Goal: Task Accomplishment & Management: Manage account settings

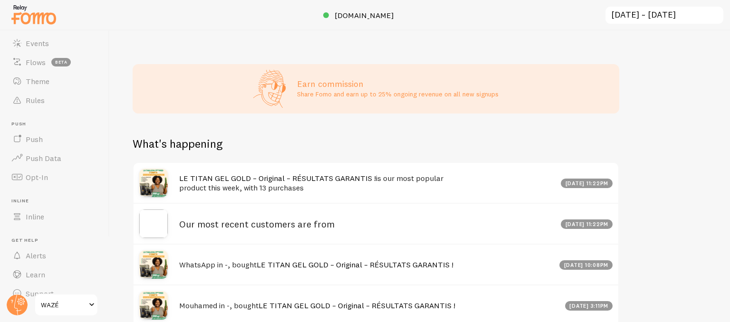
scroll to position [89, 0]
click at [63, 250] on link "Learn" at bounding box center [55, 259] width 98 height 19
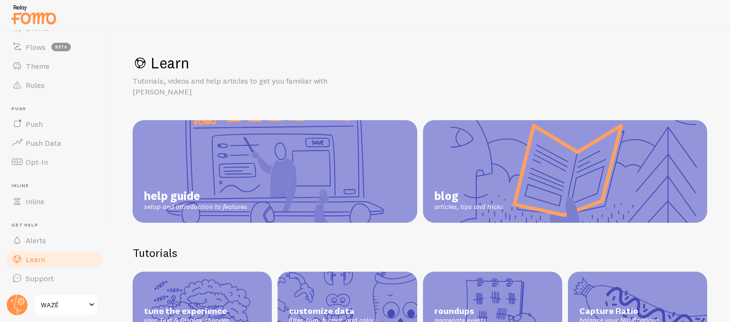
click at [62, 234] on link "Alerts" at bounding box center [55, 240] width 98 height 19
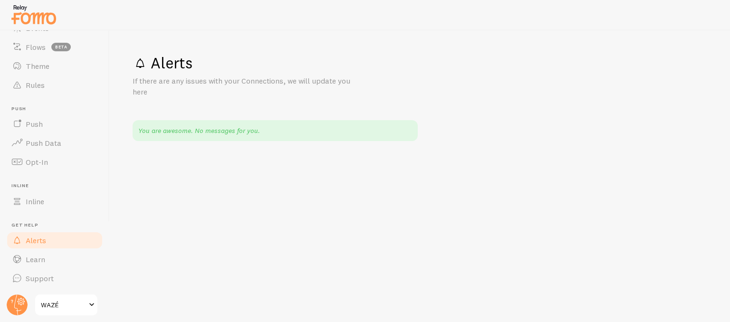
click at [23, 196] on link "Inline" at bounding box center [55, 201] width 98 height 19
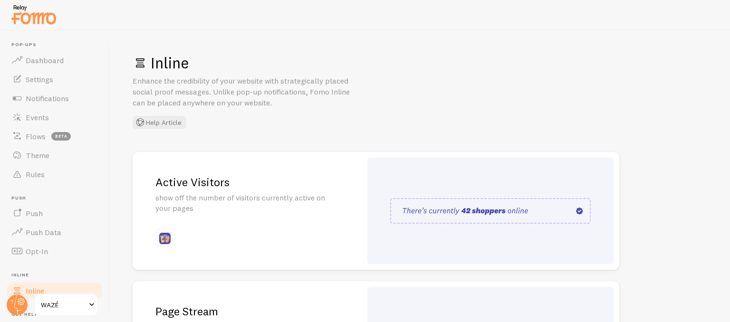
click at [44, 65] on link "Dashboard" at bounding box center [55, 60] width 98 height 19
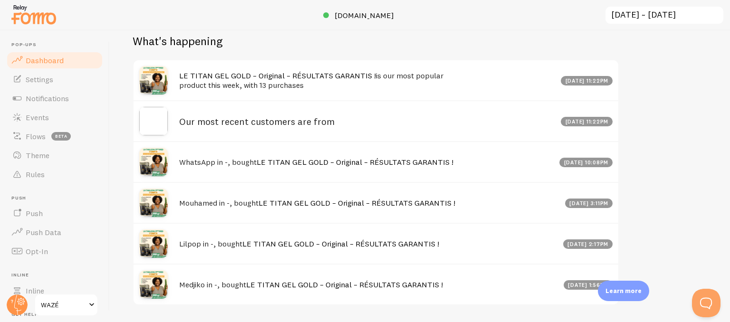
scroll to position [474781, 474463]
click at [75, 75] on link "Settings" at bounding box center [55, 79] width 98 height 19
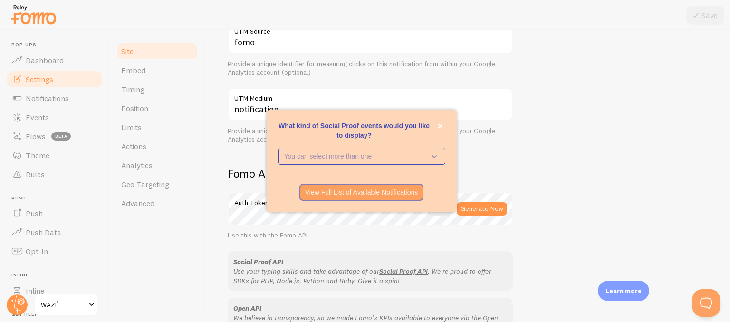
scroll to position [418, 0]
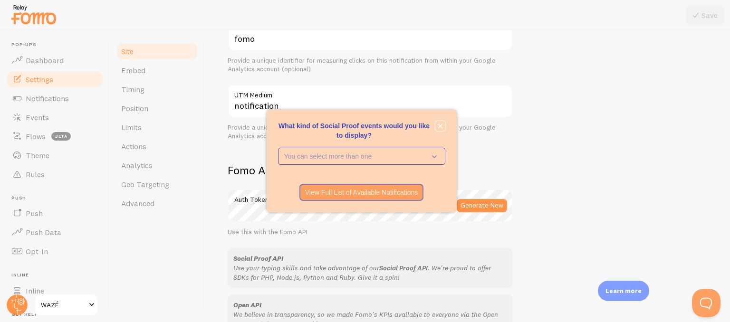
click at [437, 131] on button "close," at bounding box center [440, 126] width 10 height 10
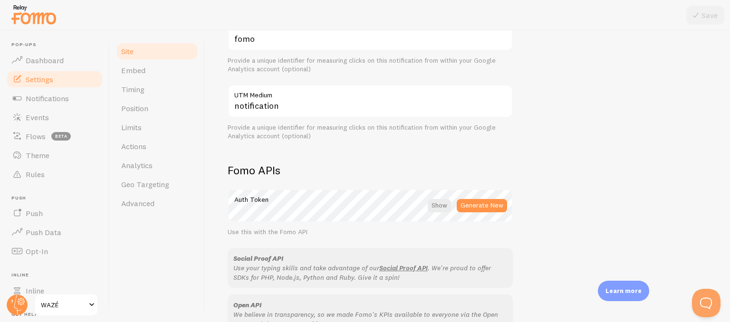
click at [67, 98] on span "Notifications" at bounding box center [47, 99] width 43 height 10
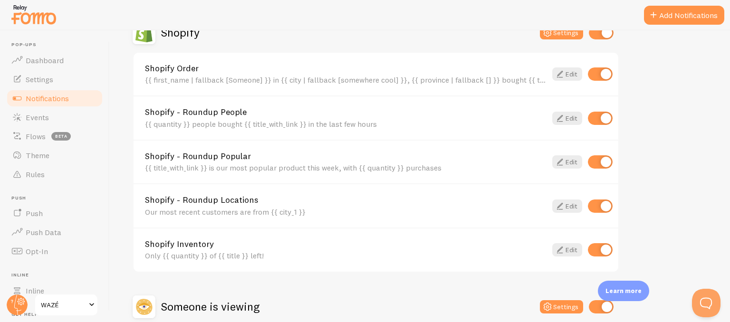
scroll to position [349, 0]
click at [572, 74] on link "Edit" at bounding box center [567, 74] width 30 height 13
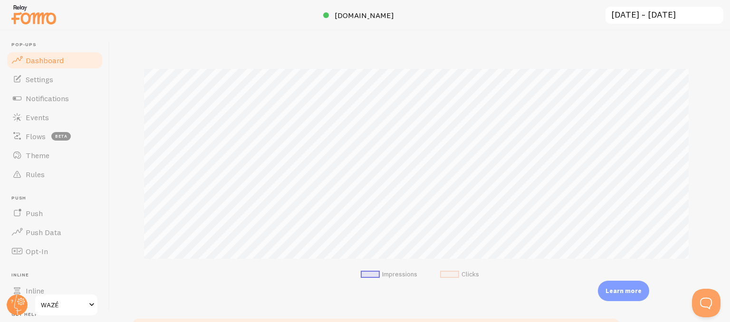
scroll to position [127, 0]
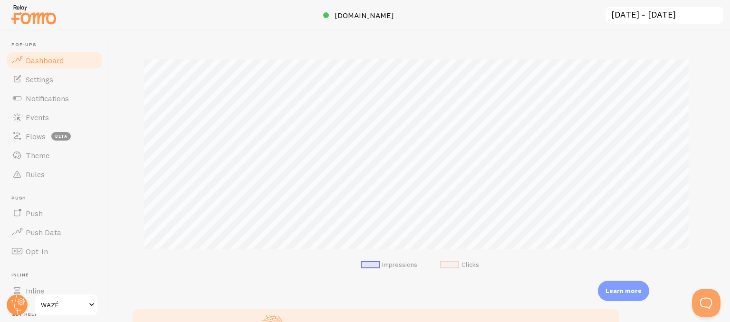
click at [50, 99] on span "Notifications" at bounding box center [47, 99] width 43 height 10
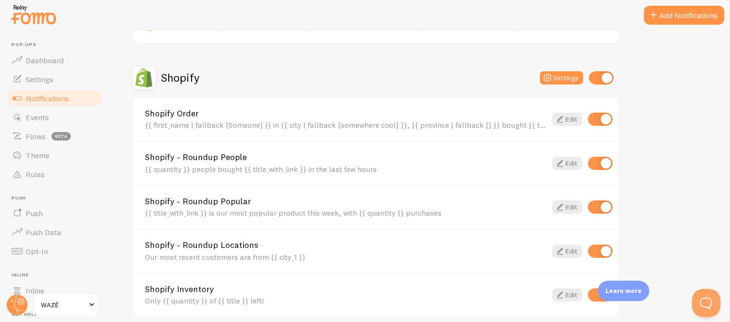
scroll to position [304, 0]
click at [609, 78] on input "checkbox" at bounding box center [601, 78] width 25 height 13
checkbox input "false"
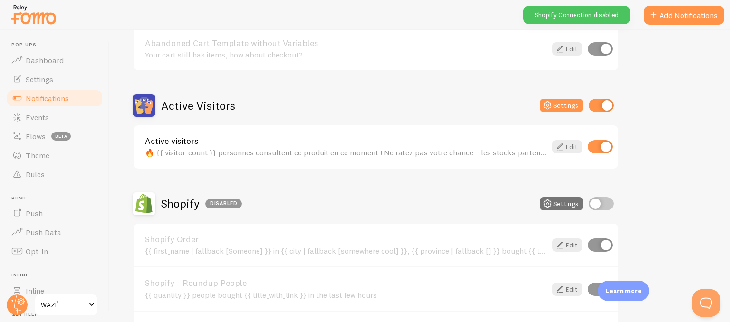
scroll to position [175, 0]
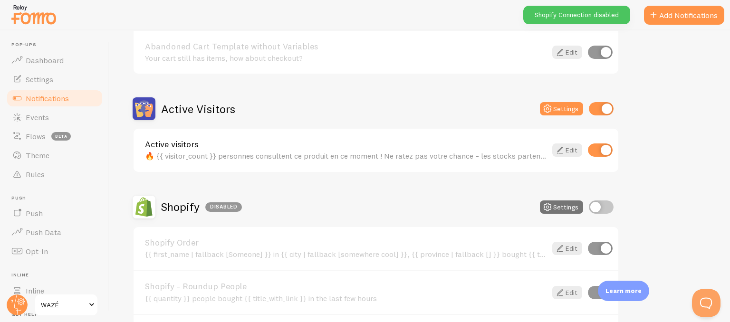
click at [673, 15] on button "Add Notifications" at bounding box center [684, 15] width 80 height 19
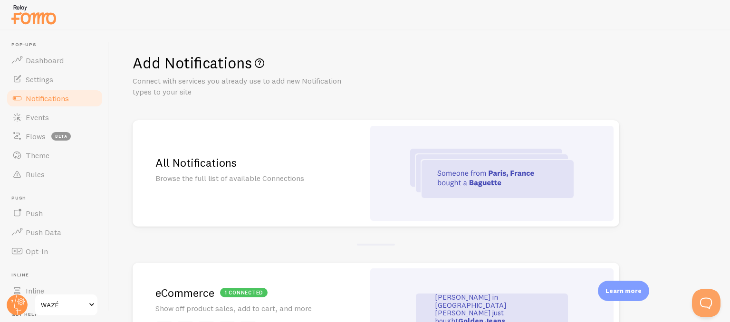
click at [311, 168] on h2 "All Notifications" at bounding box center [248, 162] width 186 height 15
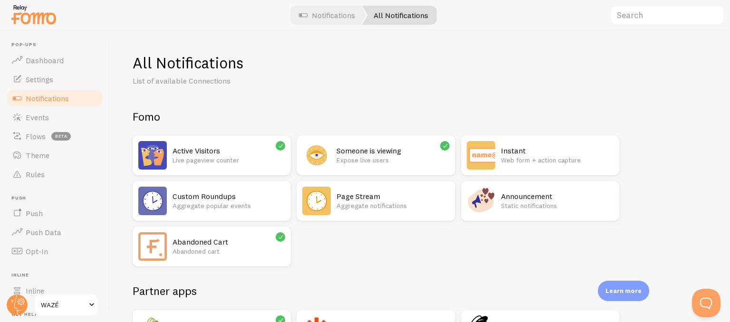
click at [514, 155] on p "Web form + action capture" at bounding box center [557, 160] width 113 height 10
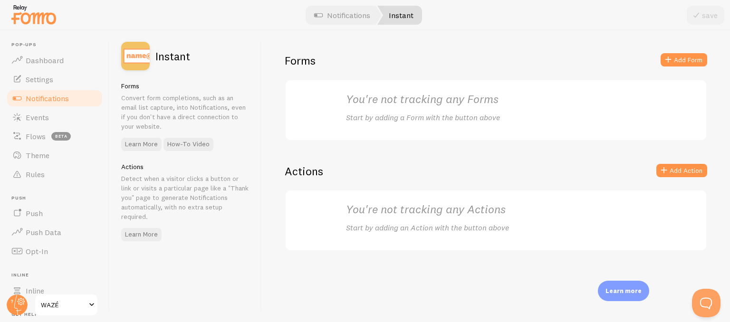
click at [413, 114] on p "Start by adding a Form with the button above" at bounding box center [496, 117] width 300 height 11
click at [441, 114] on p "Start by adding a Form with the button above" at bounding box center [496, 117] width 300 height 11
click at [469, 114] on p "Start by adding a Form with the button above" at bounding box center [496, 117] width 300 height 11
click at [672, 54] on span at bounding box center [667, 59] width 11 height 11
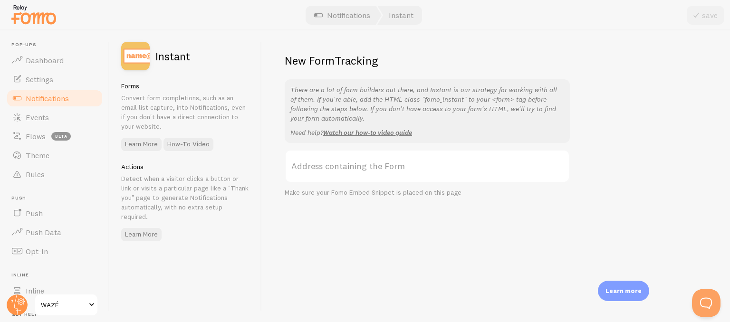
click at [374, 162] on label "Address containing the Form" at bounding box center [427, 166] width 285 height 33
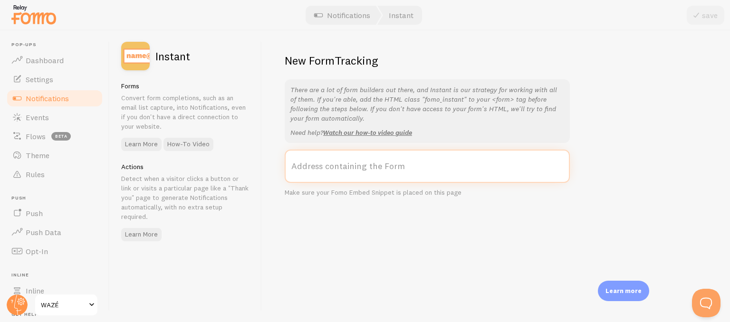
click at [374, 162] on input "Address containing the Form" at bounding box center [427, 166] width 285 height 33
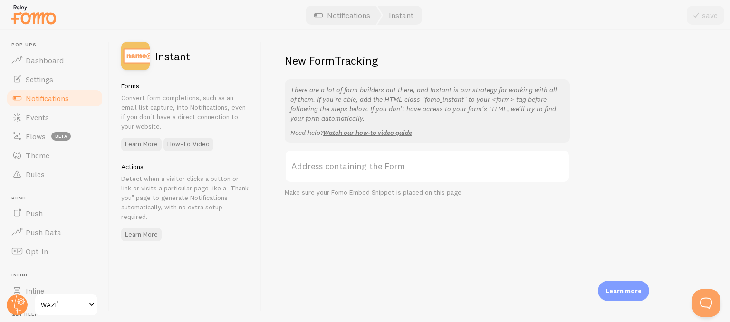
click at [372, 169] on label "Address containing the Form" at bounding box center [427, 166] width 285 height 33
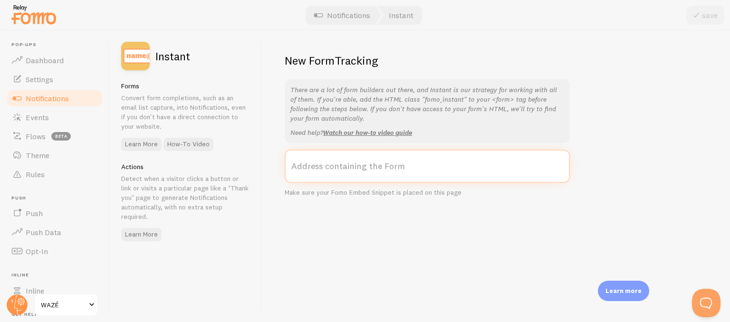
click at [372, 169] on input "Address containing the Form" at bounding box center [427, 166] width 285 height 33
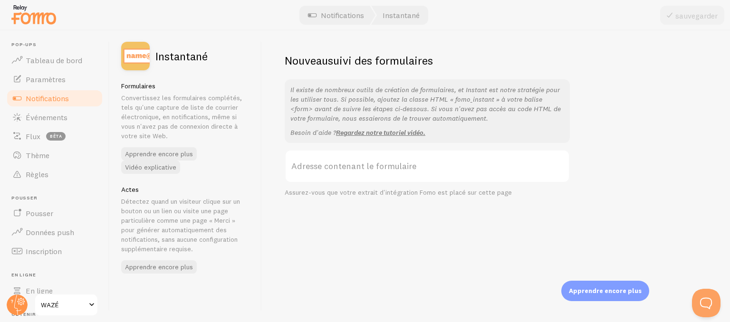
click at [603, 78] on div "Nouveau suivi des formulaires Il existe de nombreux outils de création de formu…" at bounding box center [496, 176] width 468 height 292
click at [43, 97] on font "Notifications" at bounding box center [47, 99] width 43 height 10
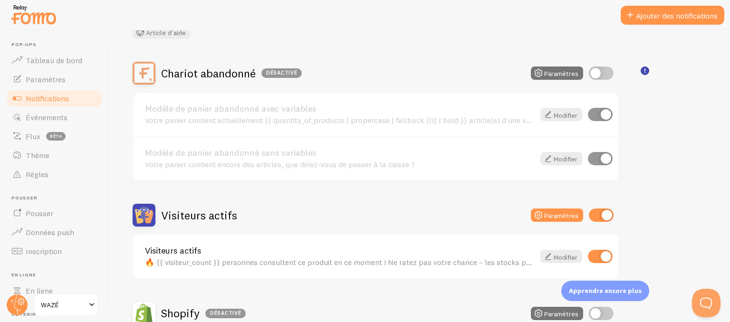
scroll to position [69, 0]
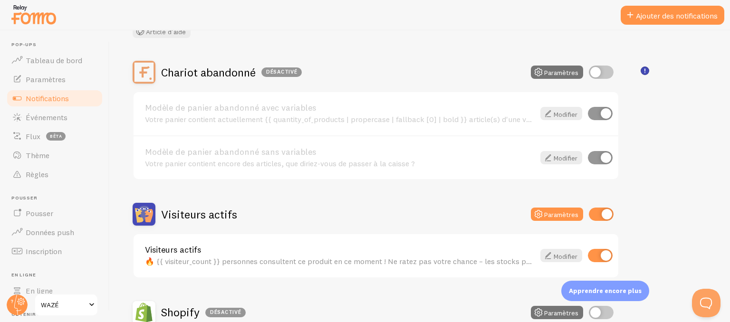
click at [682, 23] on button "Ajouter des notifications" at bounding box center [672, 15] width 104 height 19
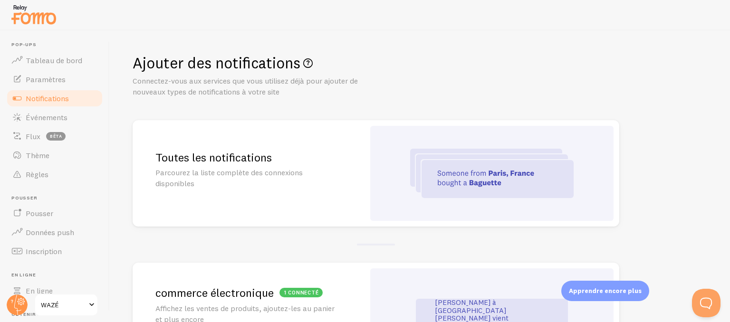
click at [285, 215] on div "Toutes les notifications Parcourez la liste complète des connexions disponibles" at bounding box center [249, 173] width 232 height 106
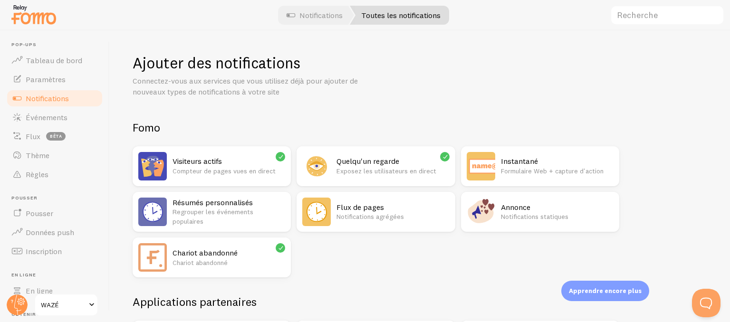
click at [551, 173] on font "Formulaire Web + capture d'action" at bounding box center [552, 171] width 103 height 9
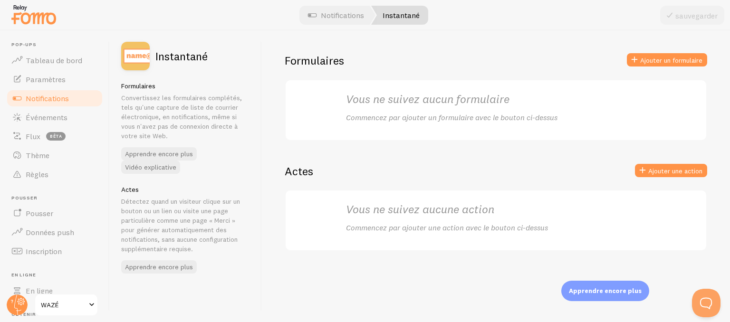
click at [335, 7] on link "Notifications" at bounding box center [335, 15] width 79 height 19
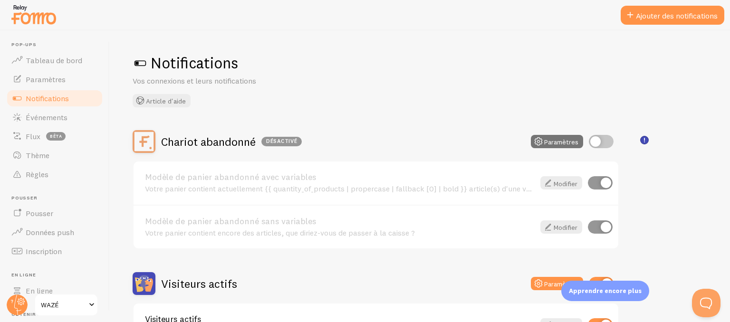
click at [666, 14] on font "Ajouter des notifications" at bounding box center [677, 16] width 82 height 10
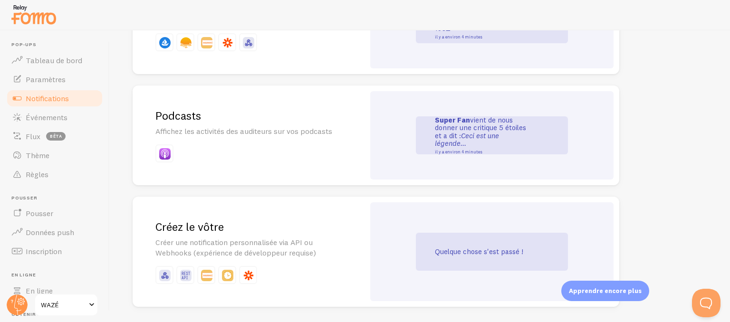
scroll to position [2152, 0]
click at [302, 221] on h2 "Créez le vôtre" at bounding box center [248, 226] width 186 height 15
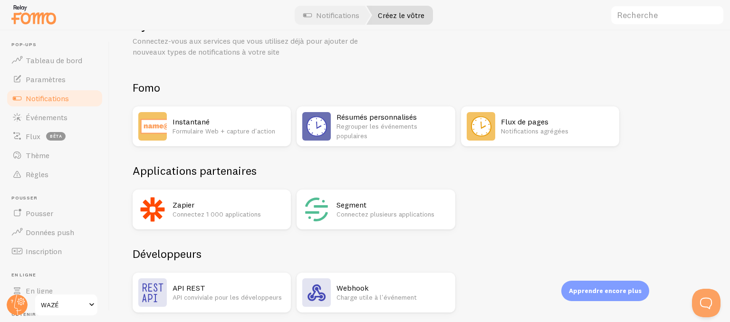
scroll to position [7, 0]
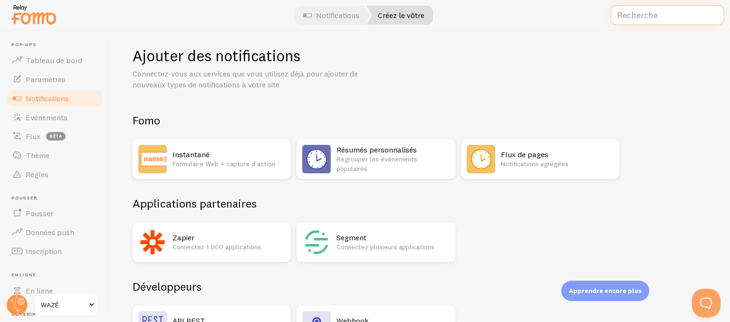
click at [646, 19] on input "text" at bounding box center [667, 15] width 114 height 20
click at [314, 7] on link "Notifications" at bounding box center [331, 15] width 79 height 19
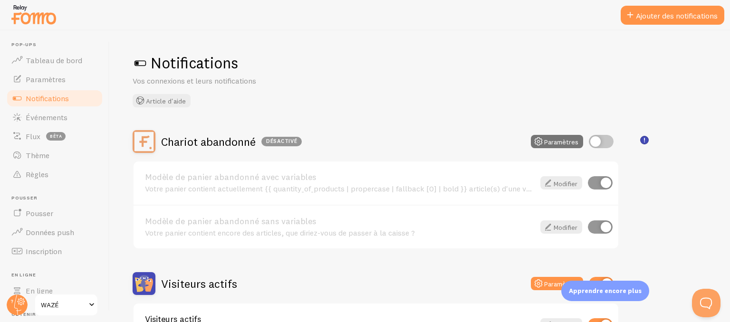
click at [705, 16] on font "Ajouter des notifications" at bounding box center [677, 16] width 82 height 10
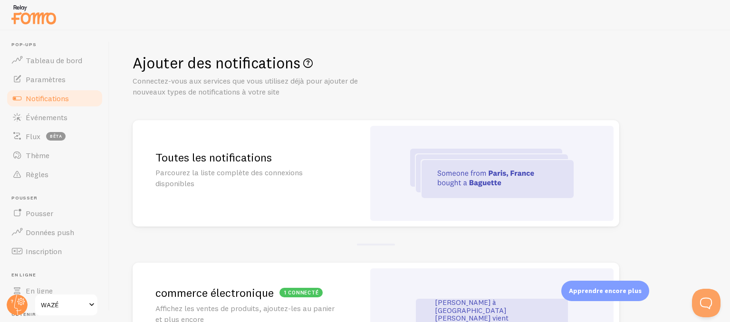
click at [337, 171] on p "Parcourez la liste complète des connexions disponibles" at bounding box center [248, 178] width 186 height 22
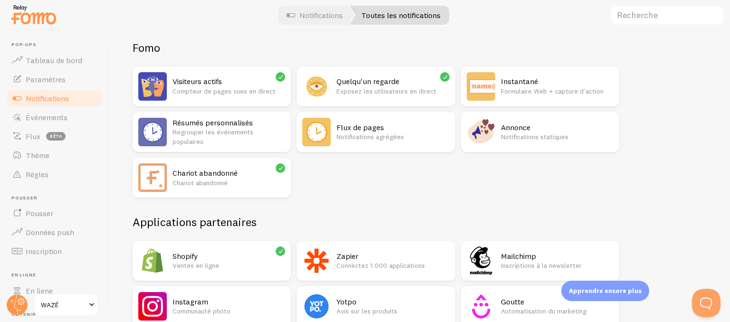
scroll to position [79, 0]
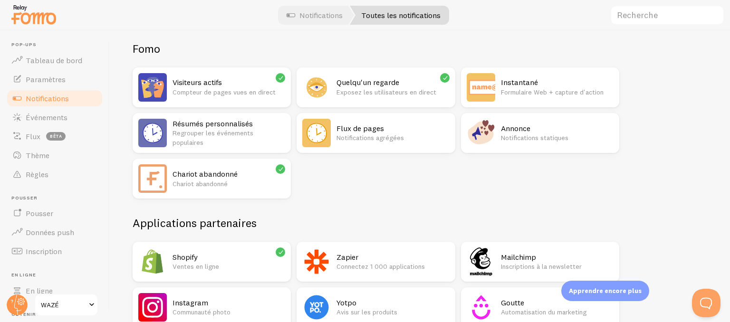
click at [417, 137] on p "Notifications agrégées" at bounding box center [392, 138] width 113 height 10
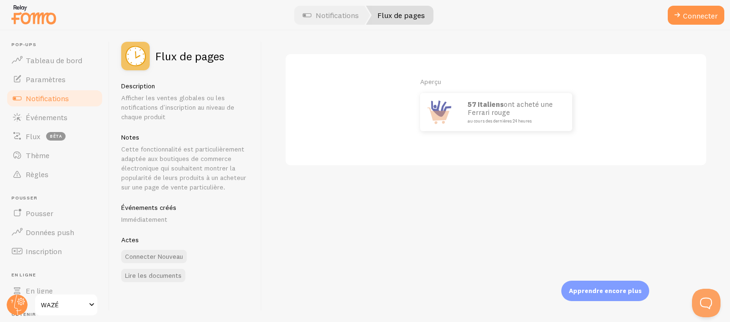
click at [532, 114] on p "57 Italiens ont acheté une Ferrari rouge au cours des dernières 24 heures" at bounding box center [514, 112] width 95 height 22
click at [699, 21] on button "Connecter" at bounding box center [695, 15] width 57 height 19
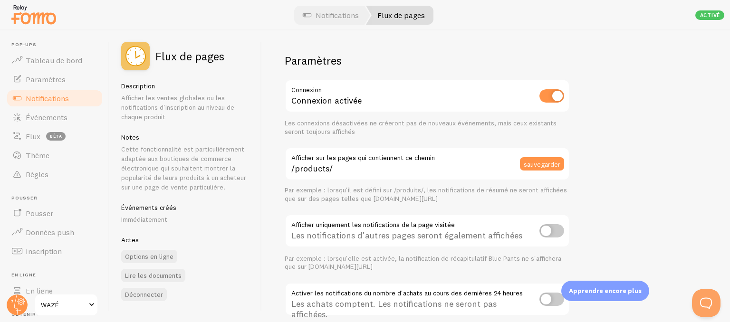
click at [708, 13] on font "Activé" at bounding box center [710, 15] width 20 height 7
click at [65, 100] on font "Notifications" at bounding box center [47, 99] width 43 height 10
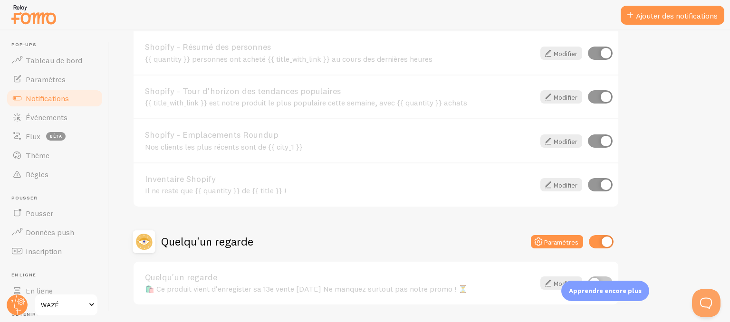
scroll to position [441, 0]
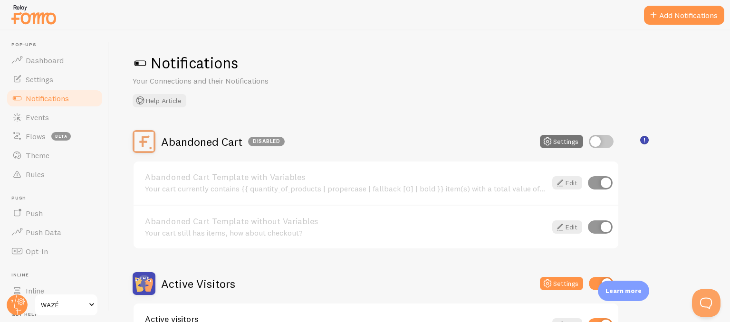
click at [58, 102] on span "Notifications" at bounding box center [47, 99] width 43 height 10
click at [57, 111] on link "Events" at bounding box center [55, 117] width 98 height 19
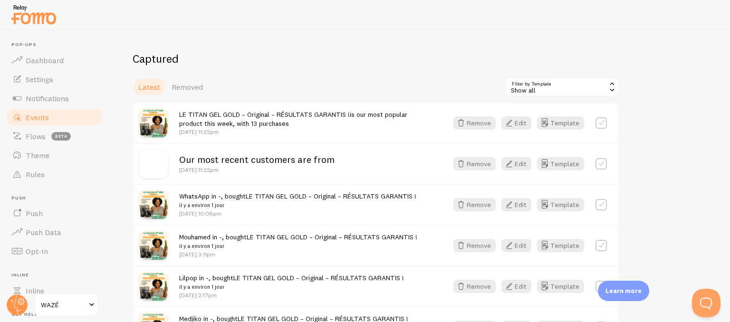
scroll to position [171, 0]
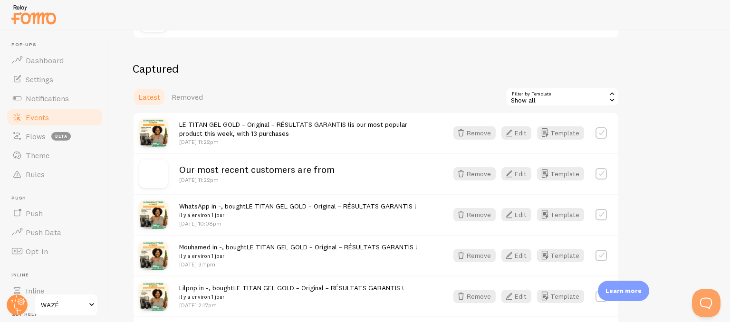
click at [198, 98] on span "Removed" at bounding box center [186, 97] width 31 height 10
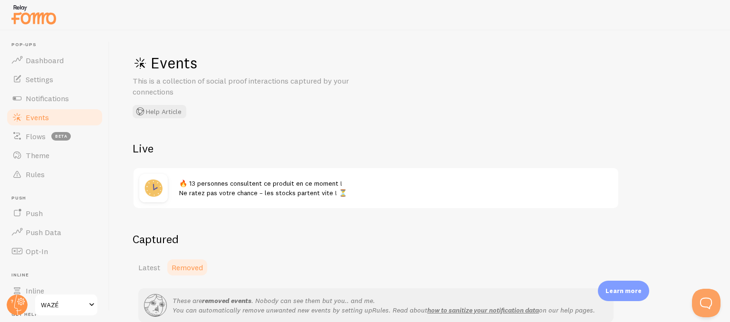
scroll to position [72, 0]
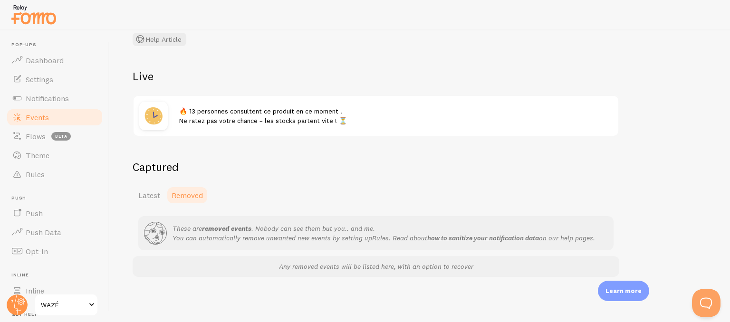
click at [158, 196] on span "Latest" at bounding box center [149, 195] width 22 height 10
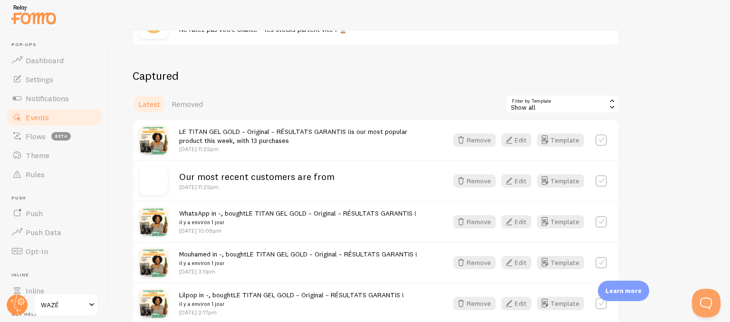
scroll to position [150, 0]
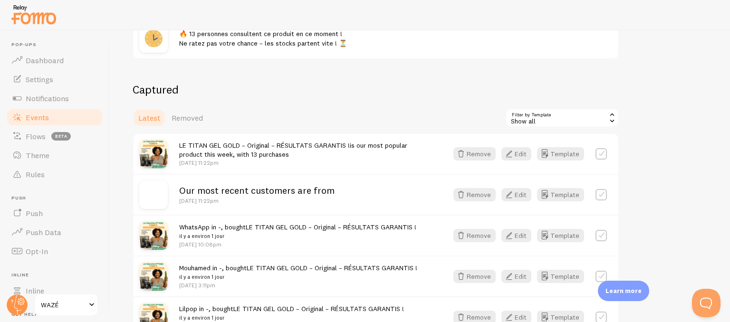
click at [584, 120] on div "Show all" at bounding box center [562, 117] width 114 height 19
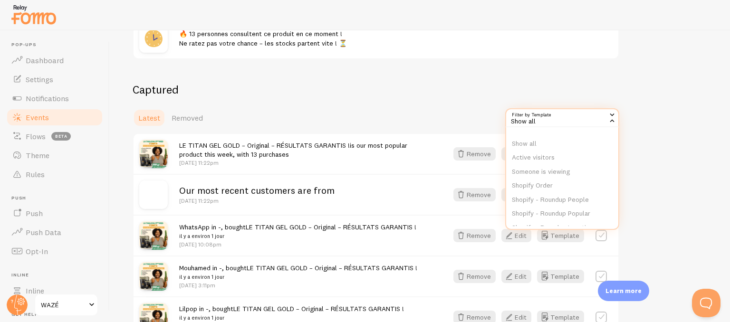
click at [584, 120] on div "Show all" at bounding box center [562, 117] width 114 height 19
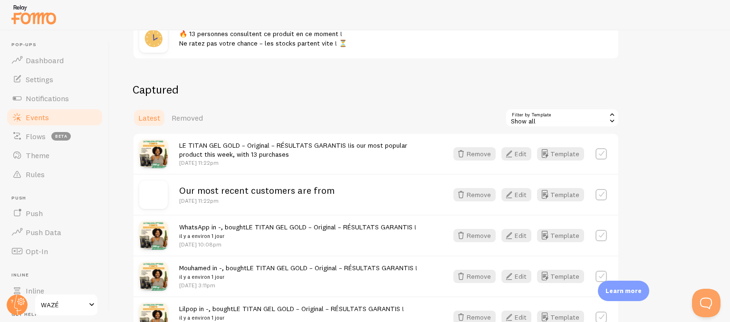
click at [409, 46] on div "🔥 13 personnes consultent ce produit en ce moment ! Ne ratez pas votre chance –…" at bounding box center [395, 38] width 433 height 19
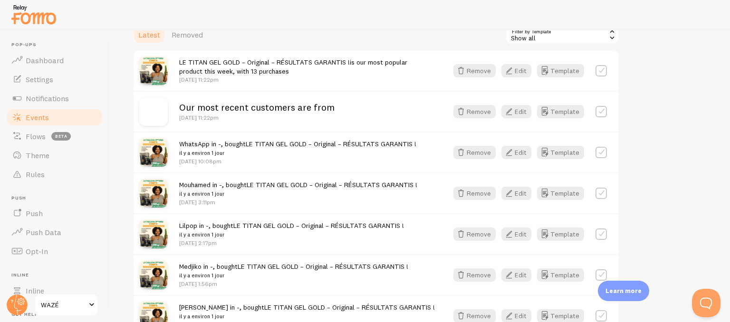
scroll to position [191, 0]
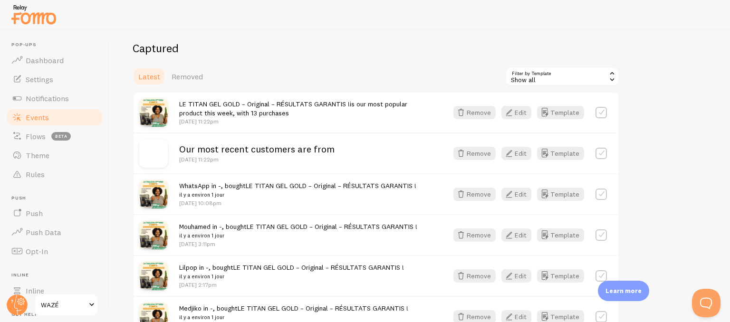
click at [523, 109] on button "Edit" at bounding box center [516, 112] width 30 height 13
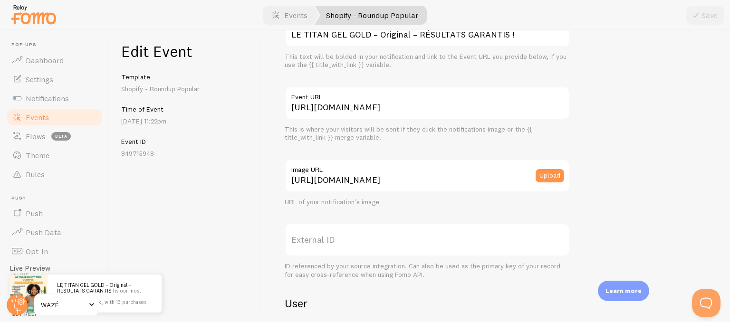
scroll to position [53, 0]
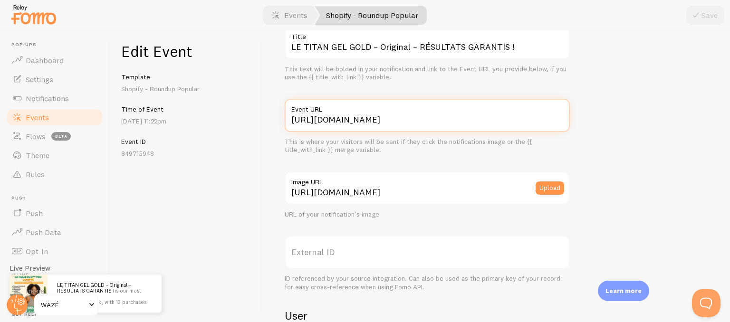
click at [377, 124] on input "https://zvmgx8-8z.myshopify.com/products/le-titan-gel-gold-original-resultats-g…" at bounding box center [427, 115] width 285 height 33
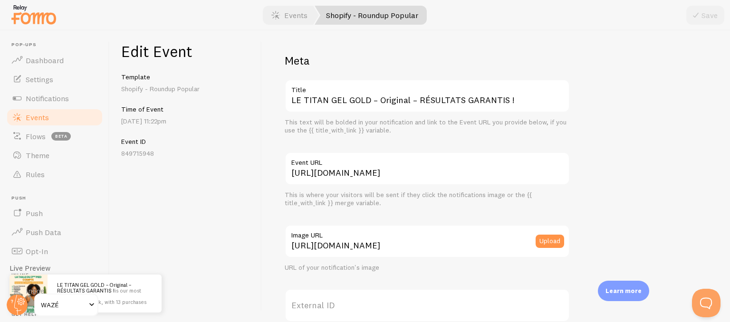
click at [344, 14] on link "Shopify - Roundup Popular" at bounding box center [370, 15] width 112 height 19
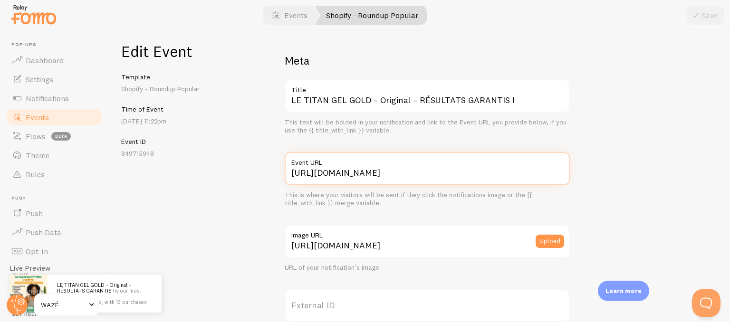
click at [364, 172] on input "https://zvmgx8-8z.myshopify.com/products/le-titan-gel-gold-original-resultats-g…" at bounding box center [427, 168] width 285 height 33
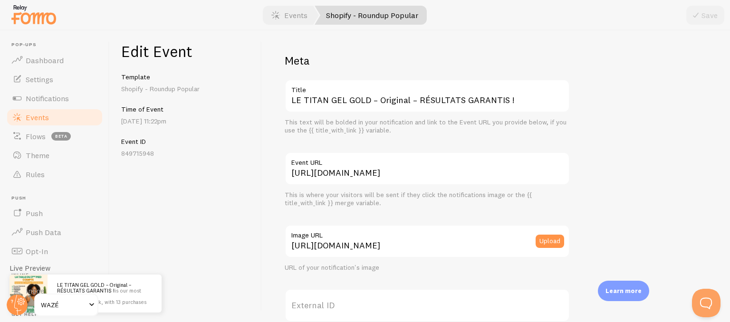
click at [299, 12] on link "Events" at bounding box center [289, 15] width 59 height 19
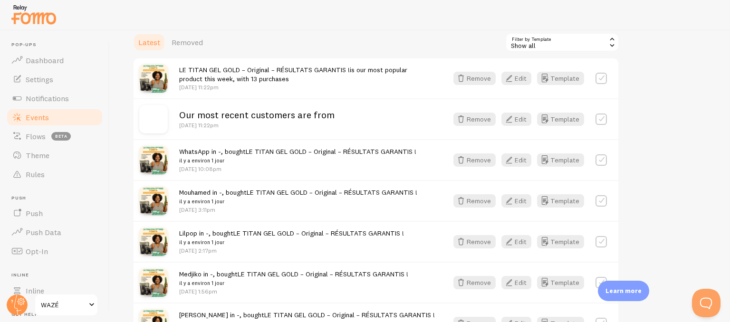
scroll to position [224, 0]
click at [483, 78] on button "Remove" at bounding box center [474, 79] width 42 height 13
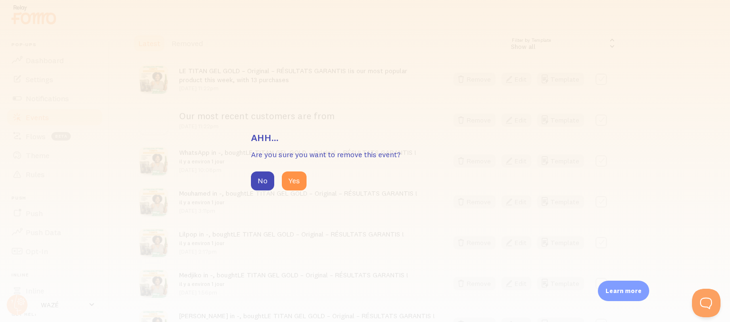
click at [289, 189] on button "Yes" at bounding box center [294, 180] width 25 height 19
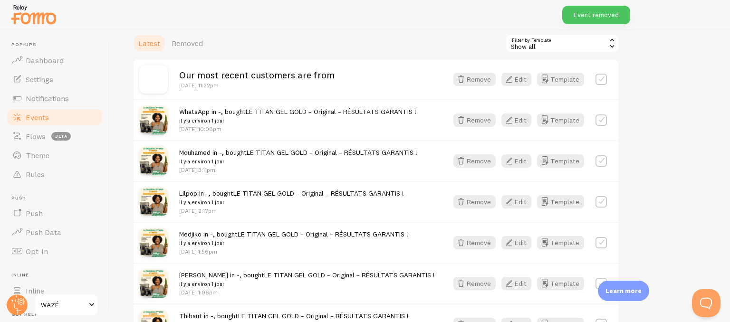
click at [491, 76] on button "Remove" at bounding box center [474, 79] width 42 height 13
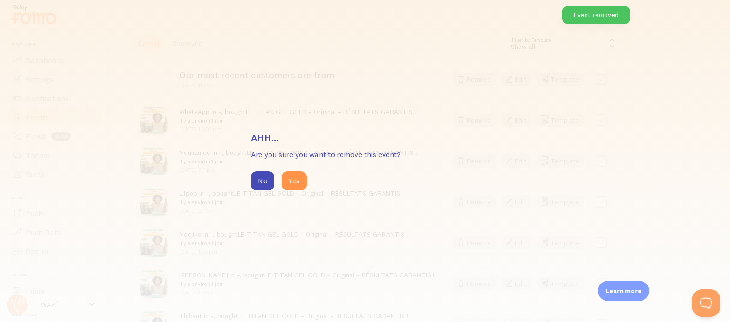
click at [304, 183] on button "Yes" at bounding box center [294, 180] width 25 height 19
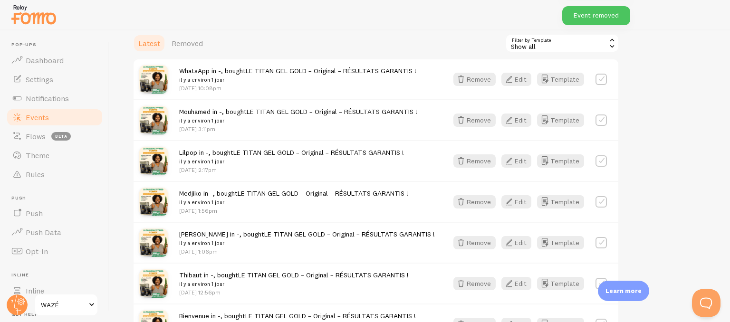
click at [492, 76] on button "Remove" at bounding box center [474, 79] width 42 height 13
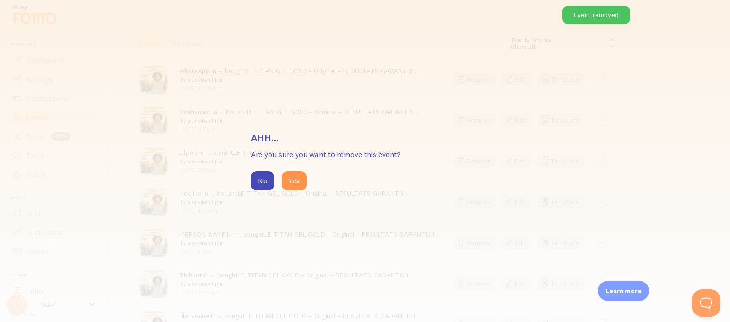
click at [297, 176] on button "Yes" at bounding box center [294, 180] width 25 height 19
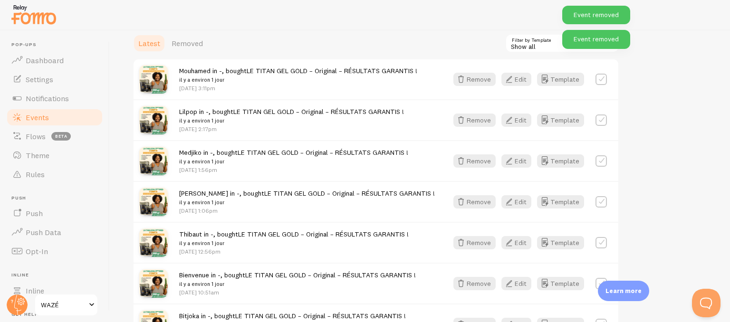
click at [485, 75] on button "Remove" at bounding box center [474, 79] width 42 height 13
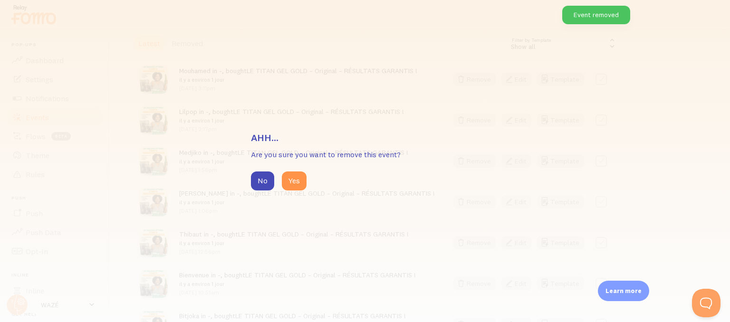
click at [295, 177] on button "Yes" at bounding box center [294, 180] width 25 height 19
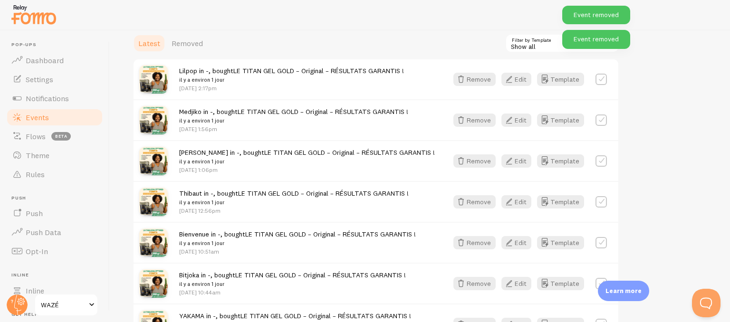
click at [469, 84] on button "Remove" at bounding box center [474, 79] width 42 height 13
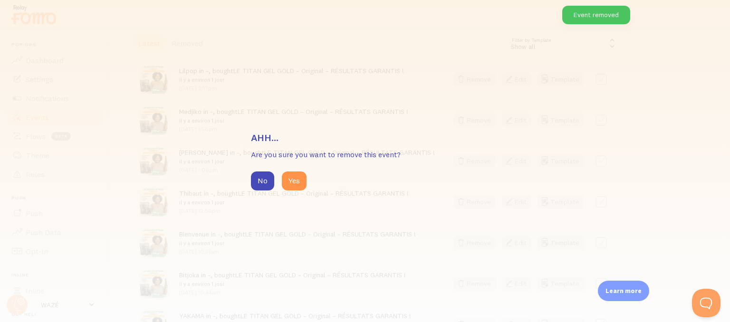
click at [297, 181] on button "Yes" at bounding box center [294, 180] width 25 height 19
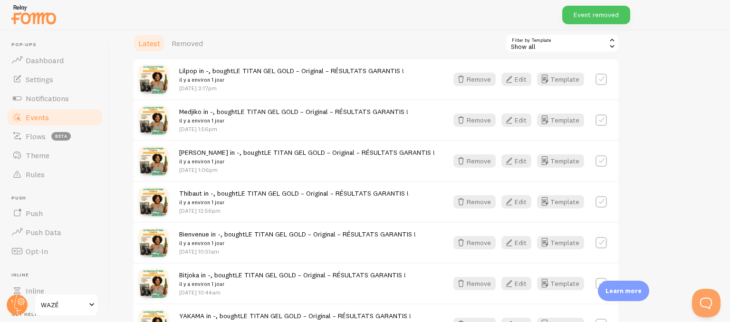
click at [297, 181] on button "Yes" at bounding box center [287, 183] width 27 height 21
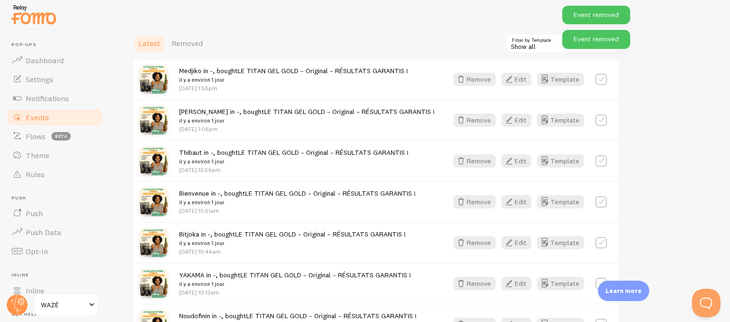
click at [478, 76] on button "Remove" at bounding box center [474, 79] width 42 height 13
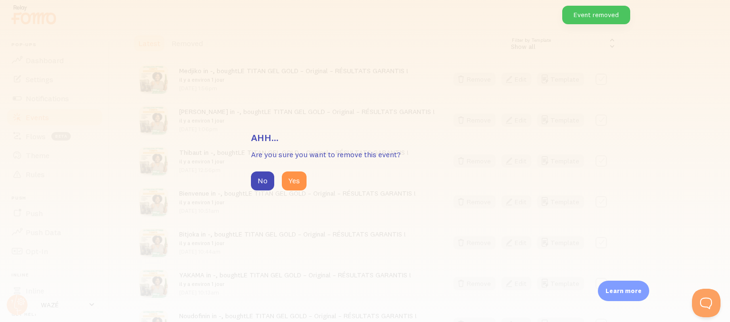
click at [291, 182] on button "Yes" at bounding box center [294, 180] width 25 height 19
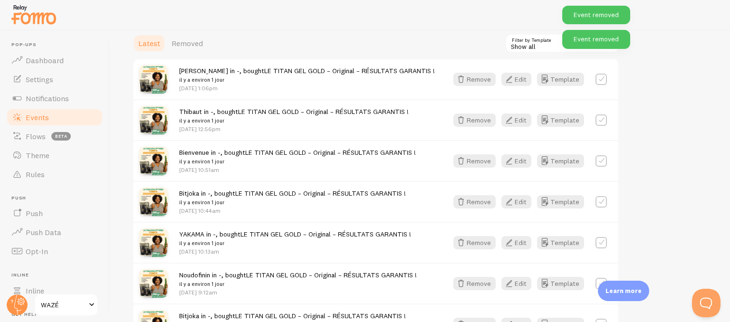
scroll to position [372, 0]
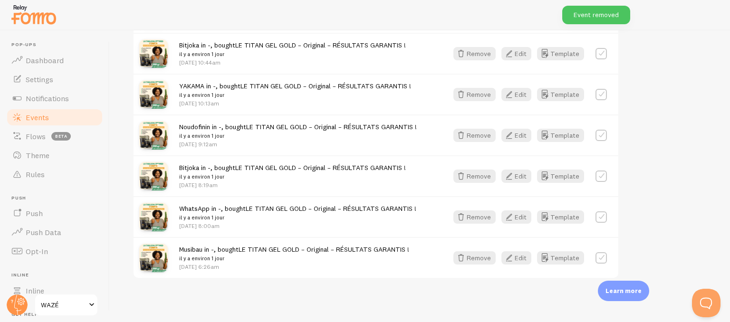
click at [478, 255] on button "Remove" at bounding box center [474, 257] width 42 height 13
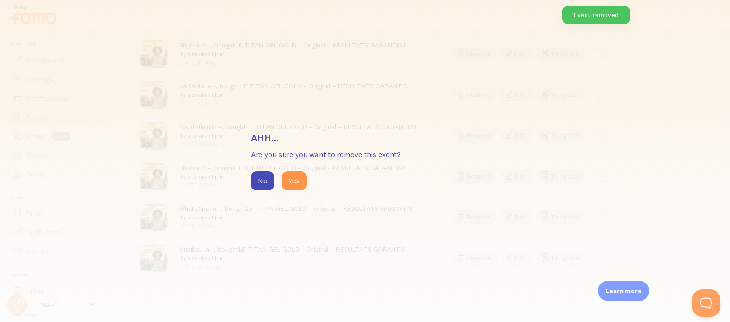
click at [300, 181] on button "Yes" at bounding box center [294, 180] width 25 height 19
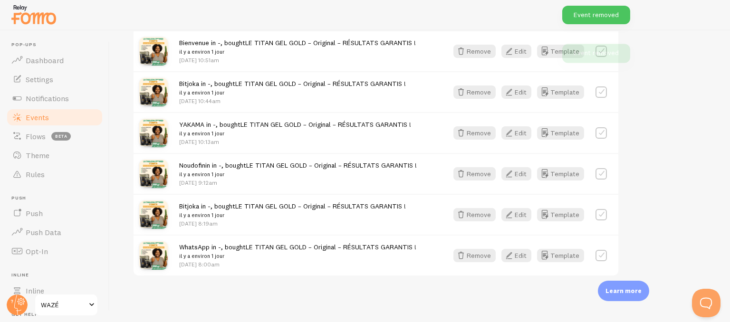
scroll to position [332, 0]
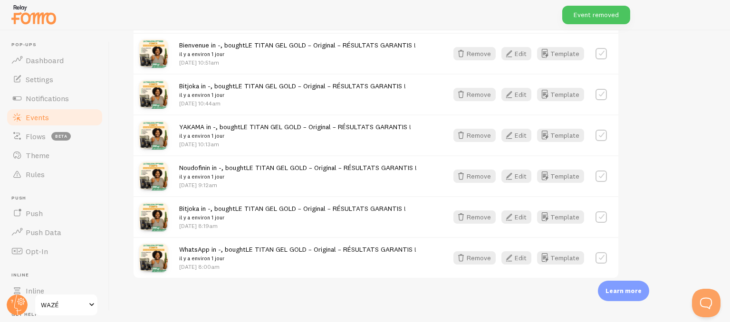
click at [472, 210] on button "Remove" at bounding box center [474, 216] width 42 height 13
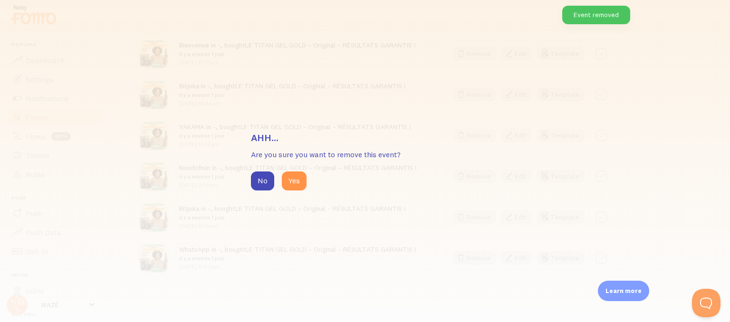
click at [291, 184] on button "Yes" at bounding box center [294, 180] width 25 height 19
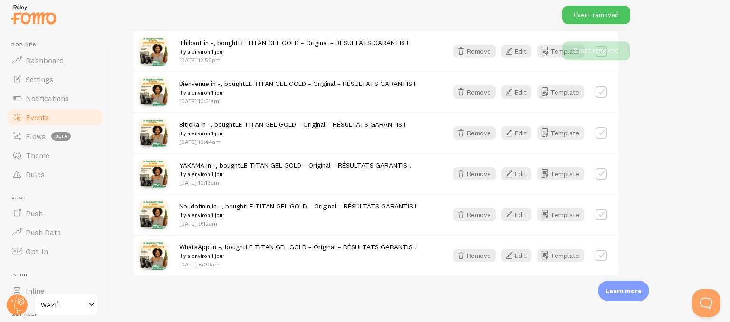
scroll to position [291, 0]
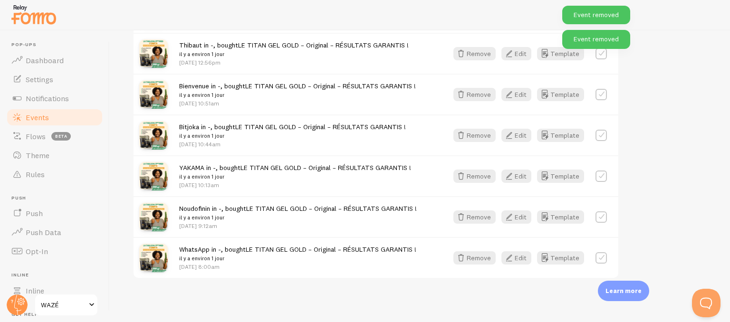
click at [476, 175] on button "Remove" at bounding box center [474, 176] width 42 height 13
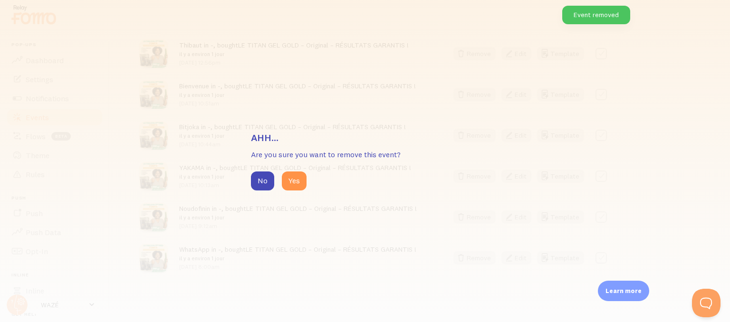
click at [306, 176] on div "No Yes" at bounding box center [365, 180] width 228 height 19
click at [299, 178] on button "Yes" at bounding box center [294, 180] width 25 height 19
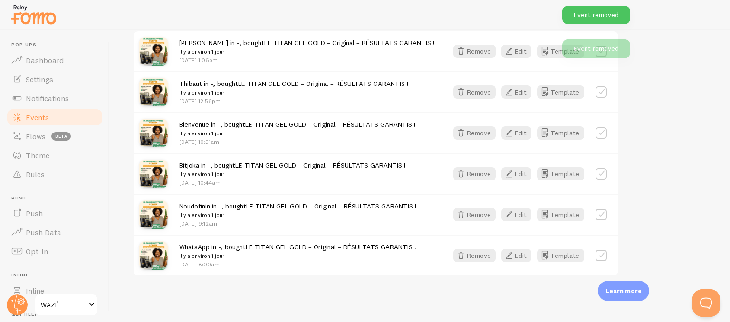
scroll to position [250, 0]
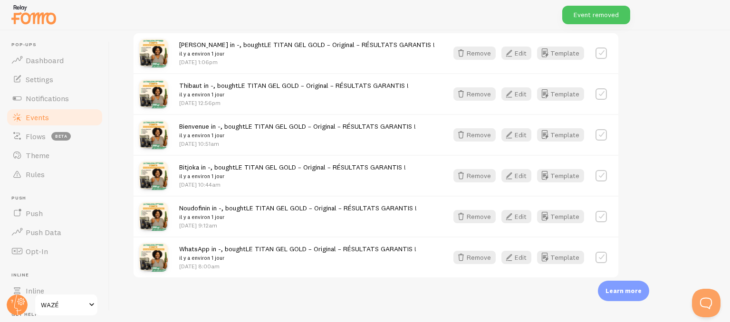
click at [457, 181] on div "Bitjoka in -, bought LE TITAN GEL GOLD – Original – RÉSULTATS GARANTIS ! il y a…" at bounding box center [375, 175] width 485 height 41
click at [462, 178] on icon "button" at bounding box center [460, 175] width 11 height 11
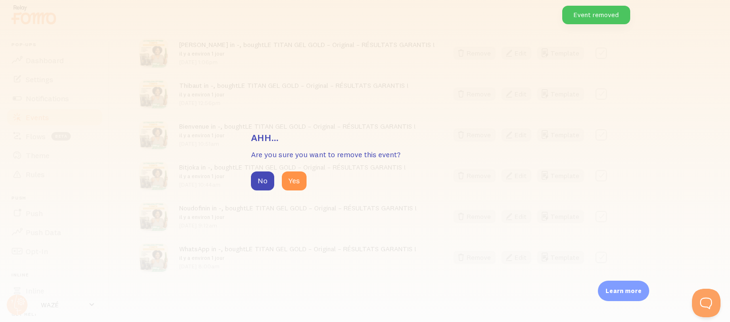
click at [287, 178] on button "Yes" at bounding box center [294, 180] width 25 height 19
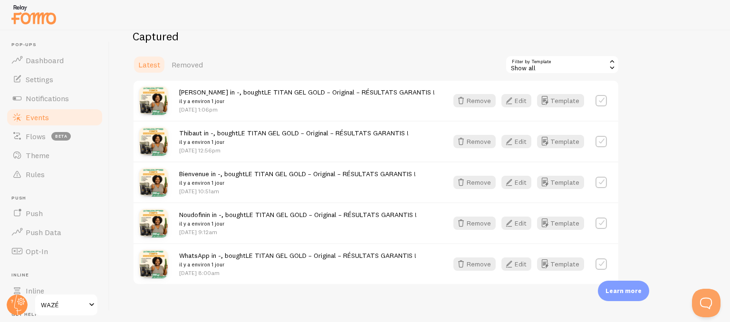
scroll to position [203, 0]
click at [477, 97] on button "Remove" at bounding box center [474, 100] width 42 height 13
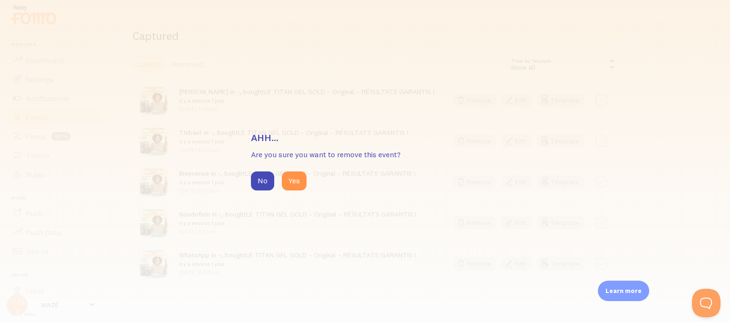
click at [299, 178] on button "Yes" at bounding box center [294, 180] width 25 height 19
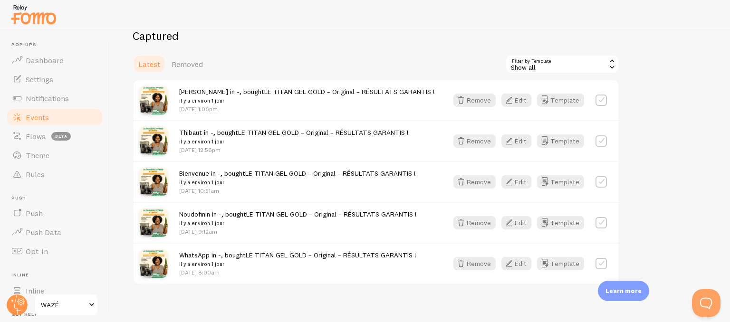
scroll to position [169, 0]
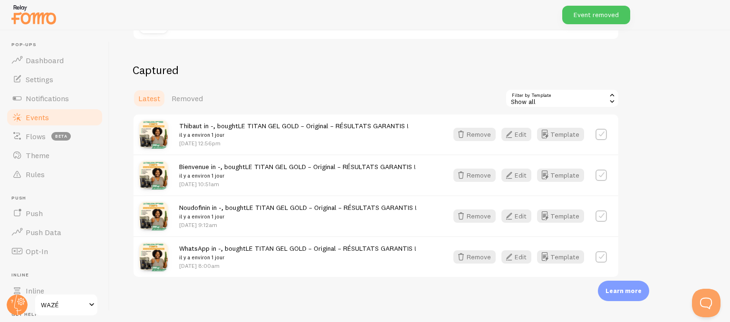
click at [479, 130] on button "Remove" at bounding box center [474, 134] width 42 height 13
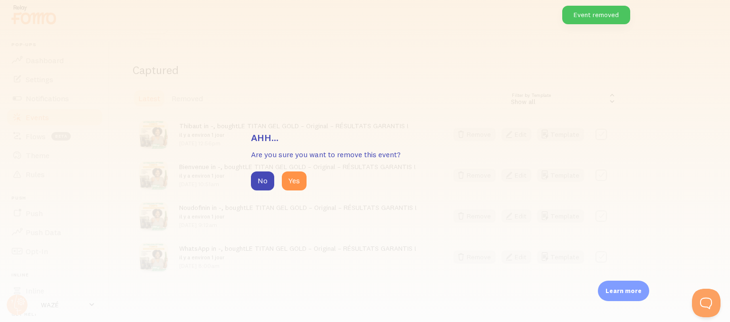
click at [288, 192] on div "Ahh... Are you sure you want to remove this event? No Yes" at bounding box center [365, 161] width 730 height 322
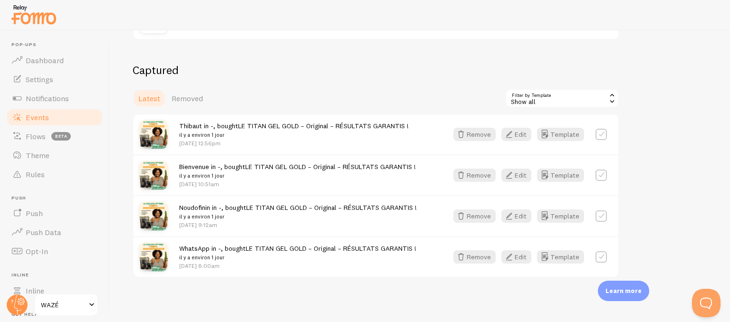
click at [483, 170] on button "Remove" at bounding box center [474, 175] width 42 height 13
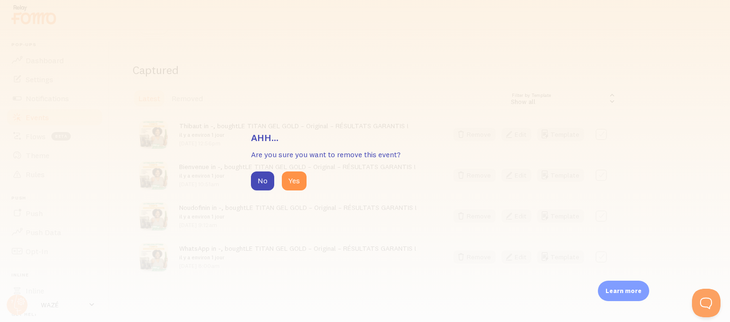
click at [301, 175] on button "Yes" at bounding box center [294, 180] width 25 height 19
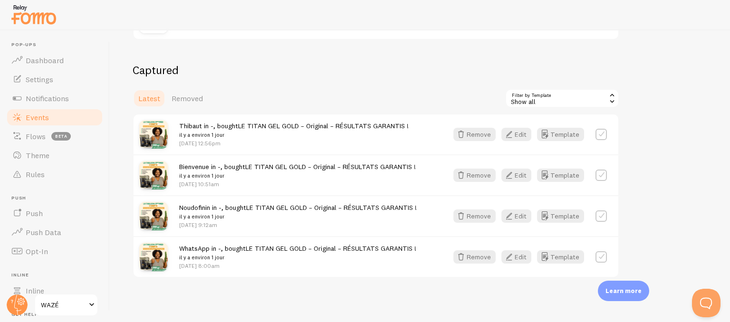
scroll to position [128, 0]
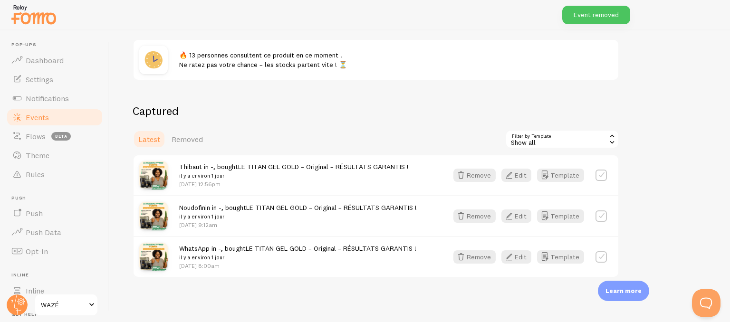
click at [477, 181] on button "Remove" at bounding box center [474, 175] width 42 height 13
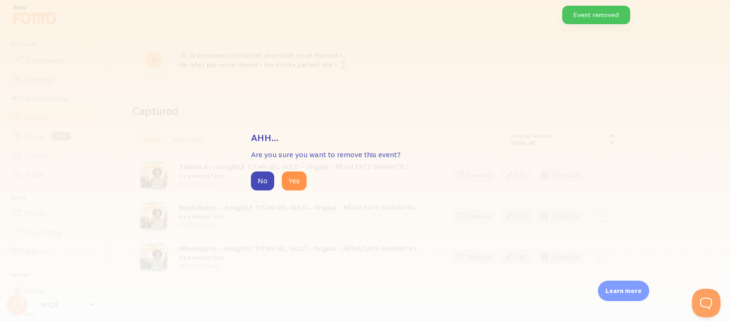
click at [295, 190] on button "Yes" at bounding box center [294, 180] width 25 height 19
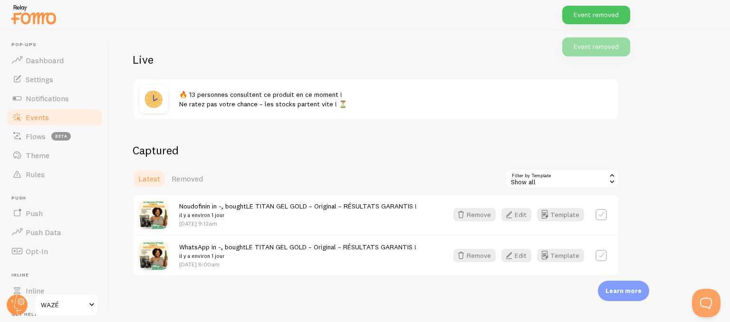
scroll to position [87, 0]
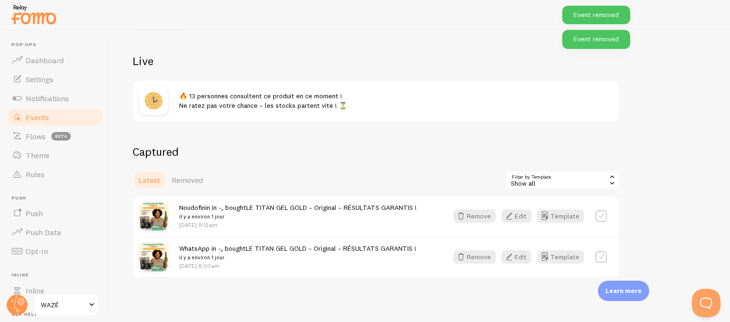
click at [482, 210] on button "Remove" at bounding box center [474, 215] width 42 height 13
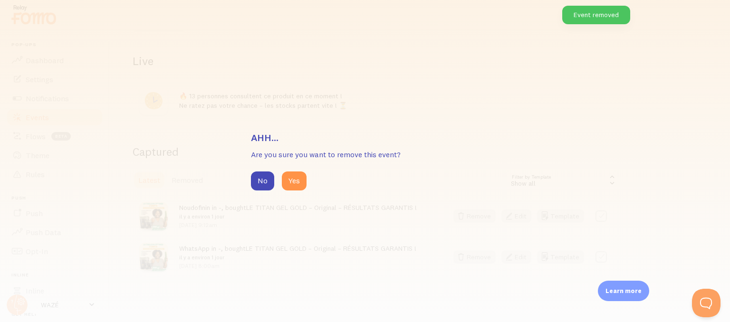
click at [297, 184] on button "Yes" at bounding box center [294, 180] width 25 height 19
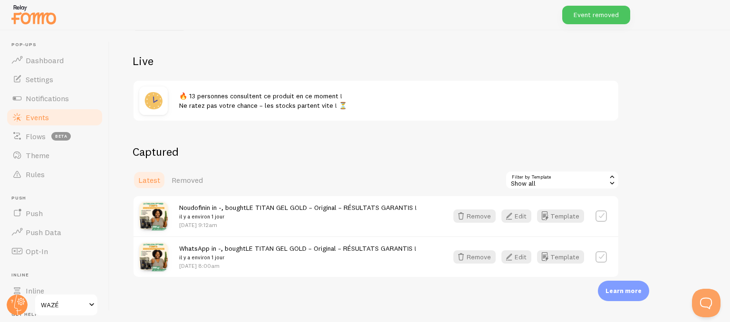
scroll to position [57, 0]
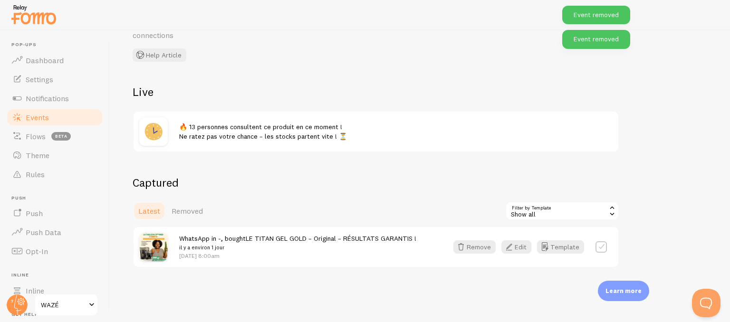
click at [461, 243] on icon "button" at bounding box center [460, 246] width 11 height 11
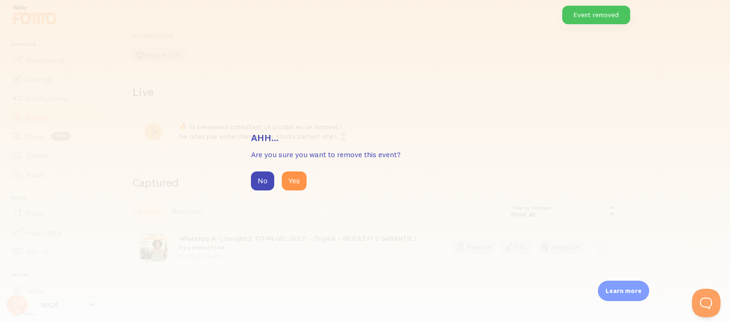
click at [300, 188] on button "Yes" at bounding box center [294, 180] width 25 height 19
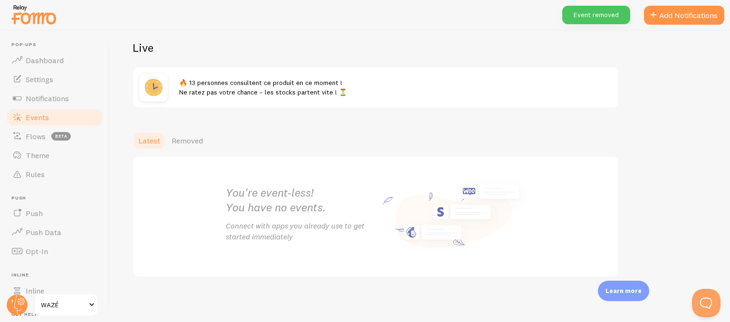
scroll to position [0, 0]
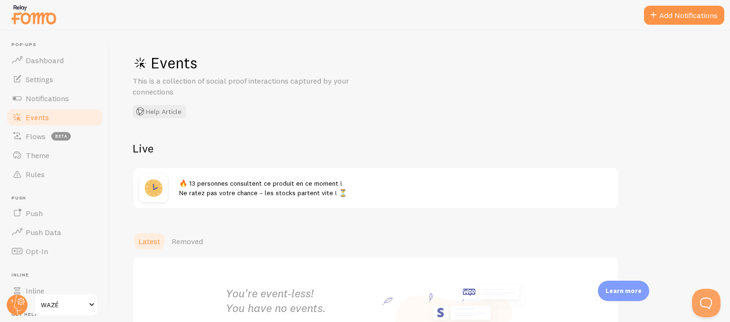
click at [664, 20] on button "Add Notifications" at bounding box center [684, 15] width 80 height 19
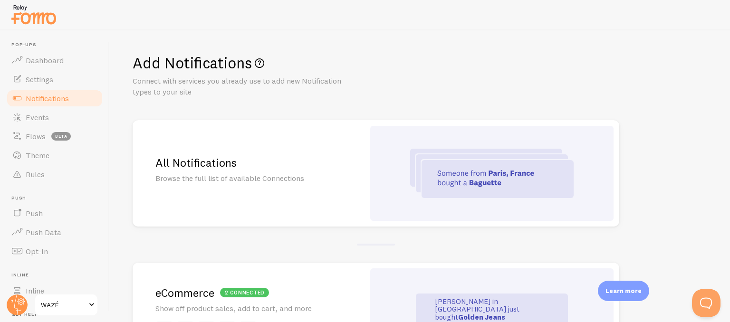
click at [52, 120] on link "Events" at bounding box center [55, 117] width 98 height 19
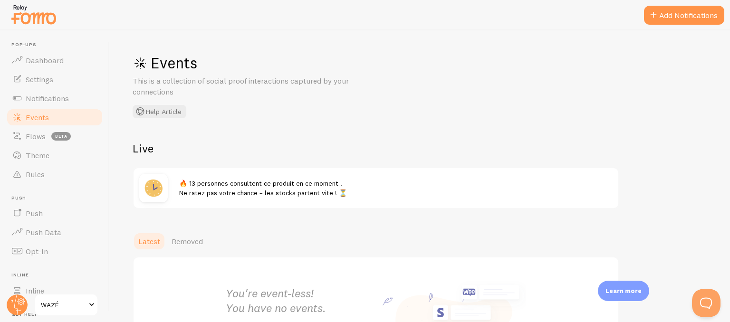
click at [52, 120] on link "Events" at bounding box center [55, 117] width 98 height 19
click at [291, 196] on span "🔥 13 personnes consultent ce produit en ce moment ! Ne ratez pas votre chance –…" at bounding box center [263, 188] width 168 height 18
click at [368, 196] on div "🔥 13 personnes consultent ce produit en ce moment ! Ne ratez pas votre chance –…" at bounding box center [395, 188] width 433 height 19
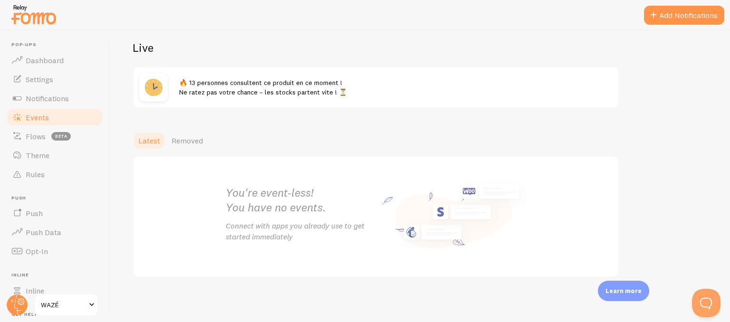
click at [618, 295] on p "Learn more" at bounding box center [623, 290] width 36 height 9
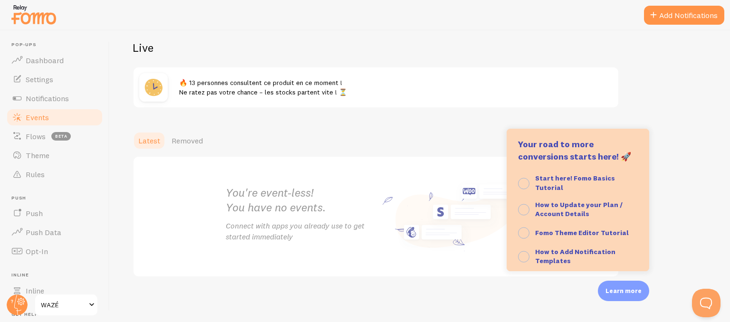
scroll to position [49, 0]
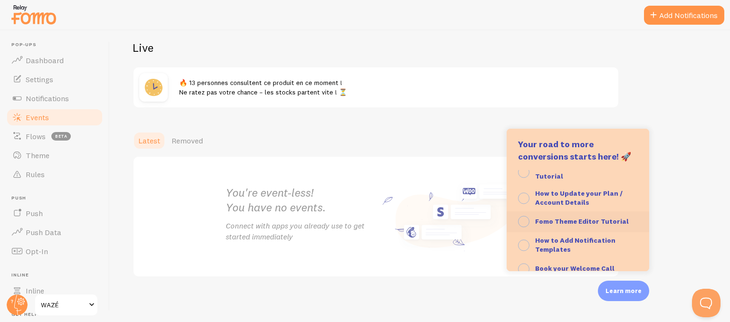
drag, startPoint x: 557, startPoint y: 215, endPoint x: 578, endPoint y: 216, distance: 20.9
click at [578, 216] on button "Fomo Theme Editor Tutorial" at bounding box center [577, 221] width 143 height 21
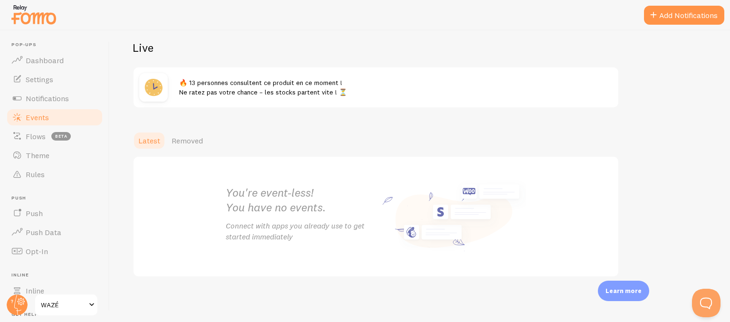
click at [622, 286] on p "Learn more" at bounding box center [623, 290] width 36 height 9
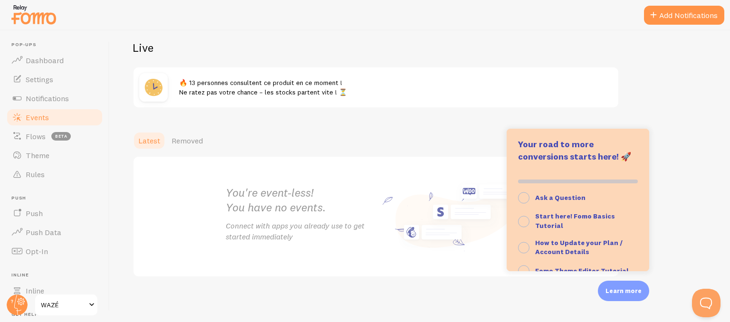
scroll to position [55, 0]
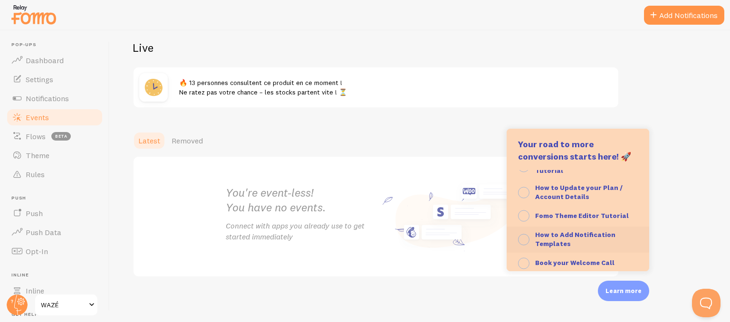
click at [570, 237] on strong "How to Add Notification Templates" at bounding box center [575, 239] width 80 height 18
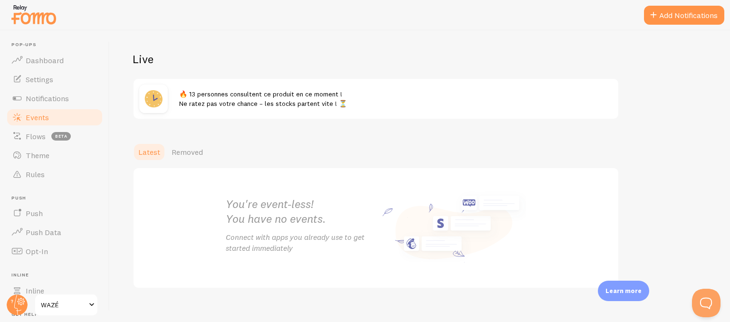
scroll to position [0, 0]
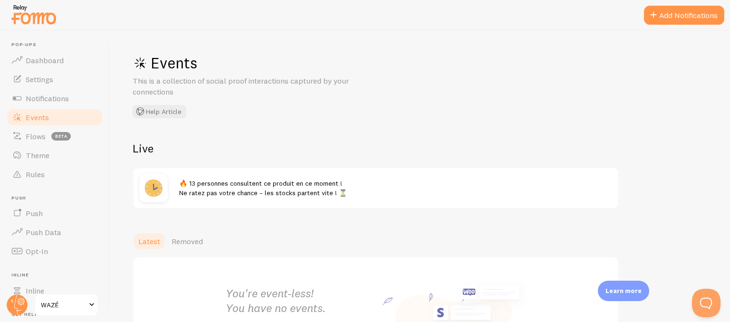
click at [44, 135] on span "Flows" at bounding box center [36, 137] width 20 height 10
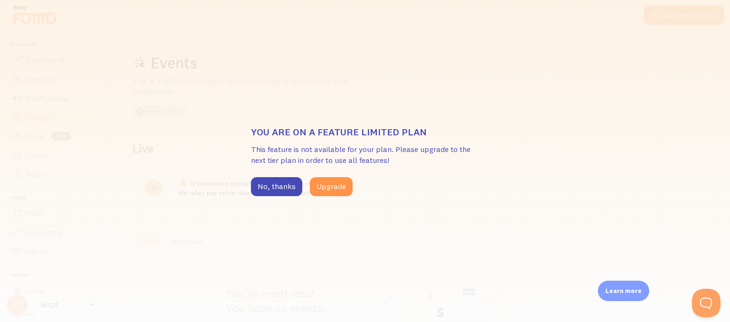
click at [204, 113] on div "You are on a feature limited plan This feature is not available for your plan. …" at bounding box center [365, 161] width 730 height 322
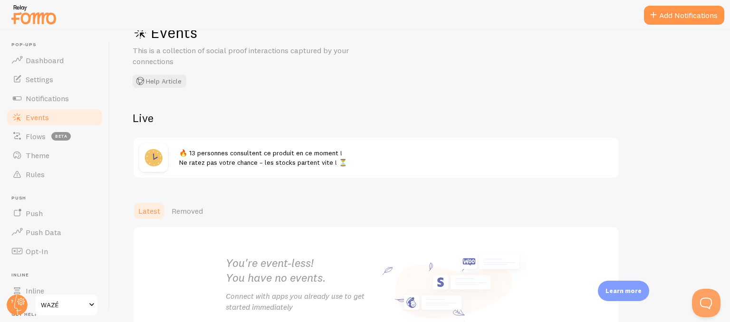
scroll to position [30, 0]
click at [24, 134] on link "Flows beta" at bounding box center [55, 136] width 98 height 19
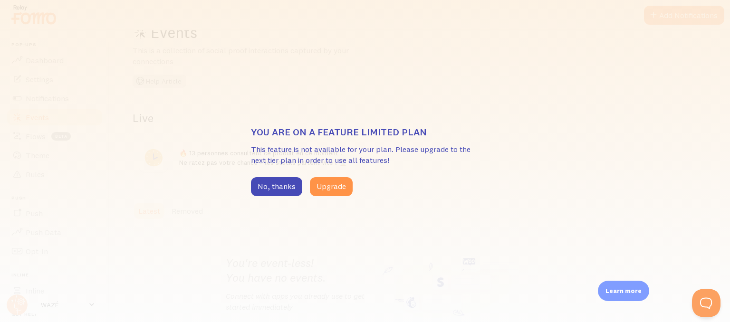
click at [311, 184] on button "Upgrade" at bounding box center [331, 186] width 43 height 19
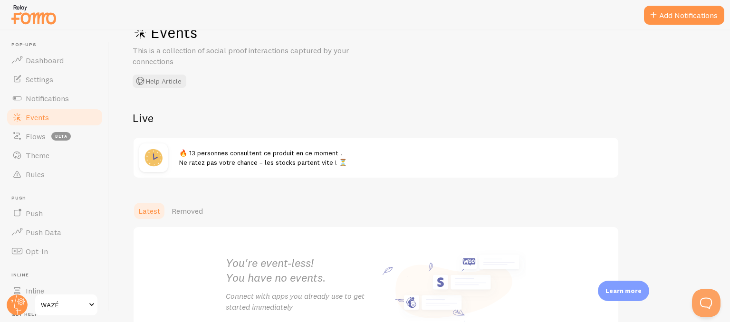
click at [28, 159] on span "Theme" at bounding box center [38, 156] width 24 height 10
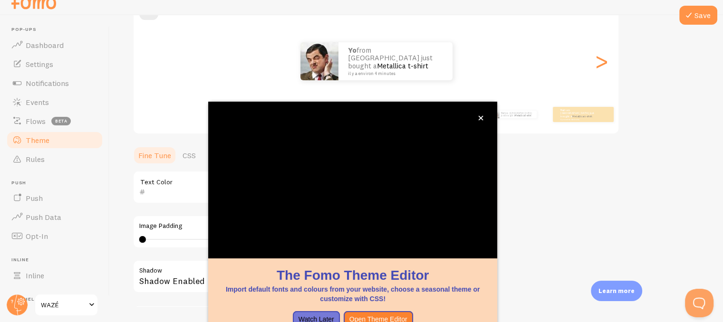
scroll to position [112, 0]
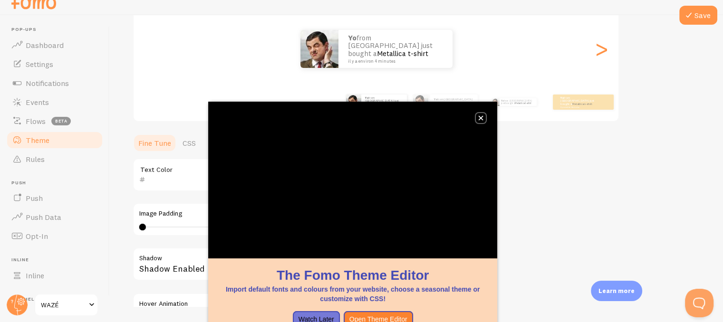
click at [480, 114] on button "close," at bounding box center [481, 118] width 10 height 10
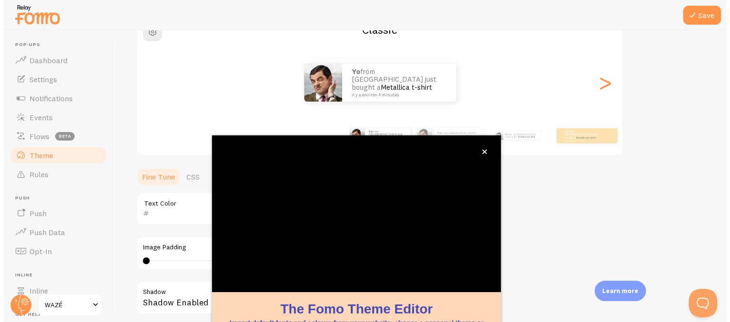
scroll to position [0, 0]
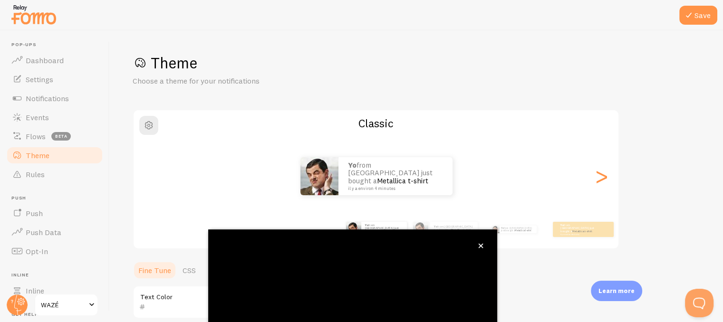
click at [55, 217] on link "Push" at bounding box center [55, 213] width 98 height 19
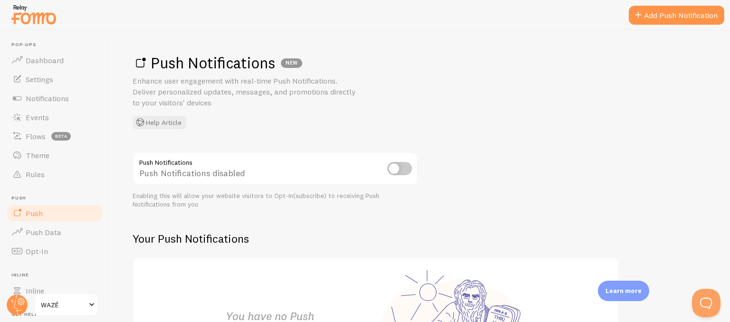
click at [63, 229] on link "Push Data" at bounding box center [55, 232] width 98 height 19
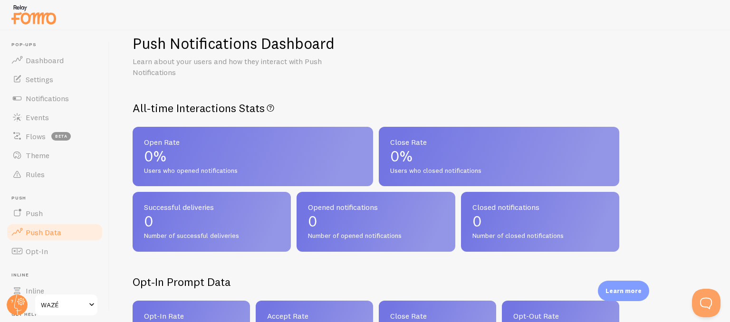
scroll to position [11, 0]
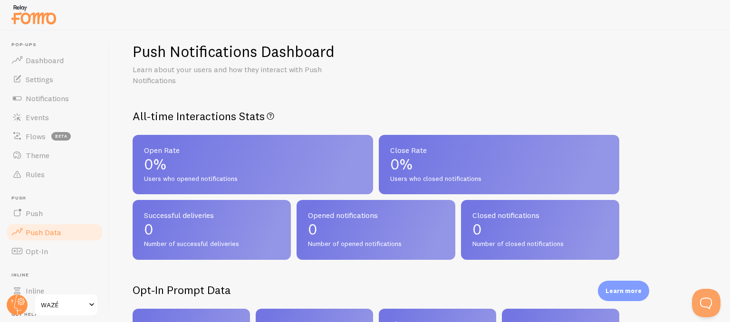
click at [46, 264] on ul "Pop-ups Dashboard Settings Notifications Events Flows beta Theme Rules Push Pus…" at bounding box center [55, 209] width 98 height 335
click at [46, 257] on link "Opt-In" at bounding box center [55, 251] width 98 height 19
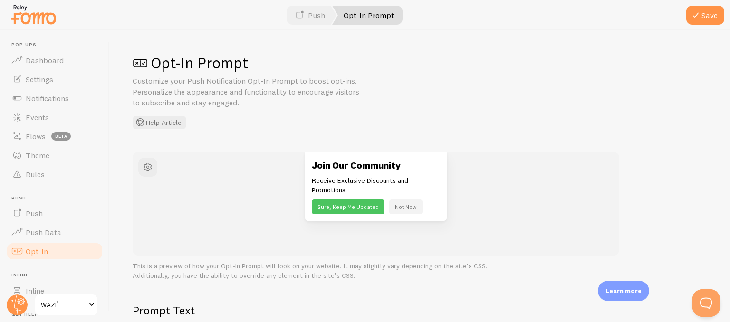
click at [59, 163] on link "Theme" at bounding box center [55, 155] width 98 height 19
